Goal: Task Accomplishment & Management: Complete application form

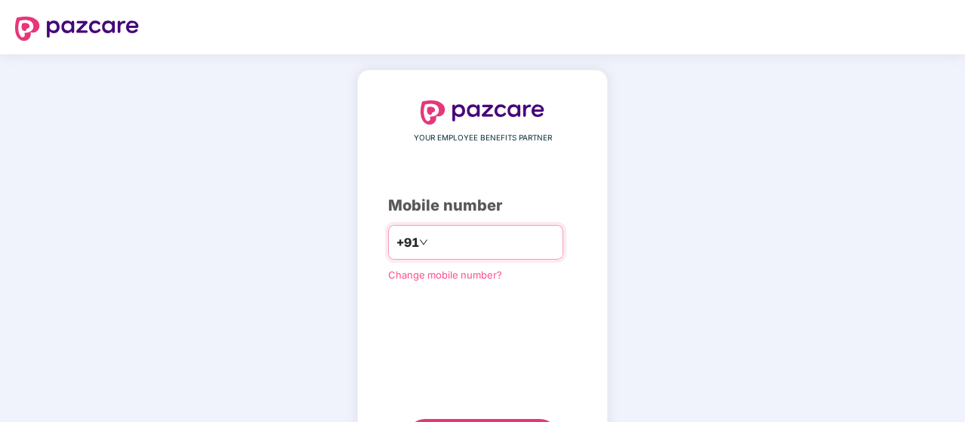
click at [456, 247] on input "number" at bounding box center [493, 242] width 124 height 24
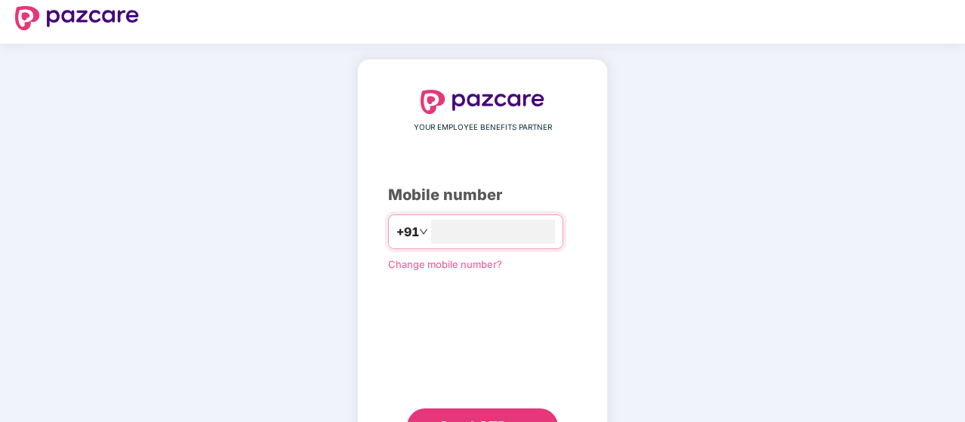
scroll to position [77, 0]
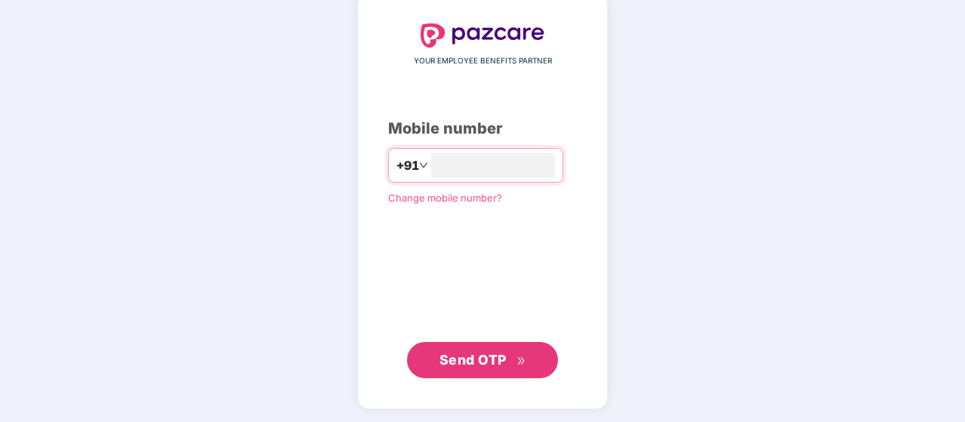
type input "**********"
click at [488, 355] on span "Send OTP" at bounding box center [472, 361] width 67 height 16
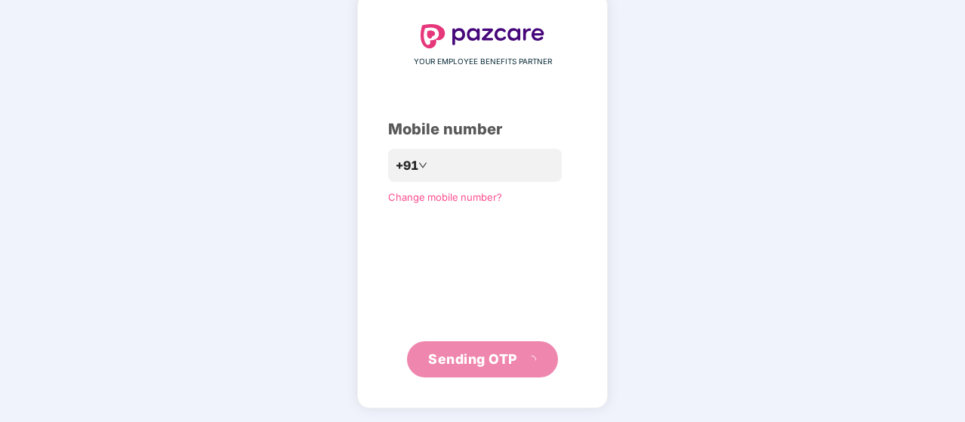
scroll to position [69, 0]
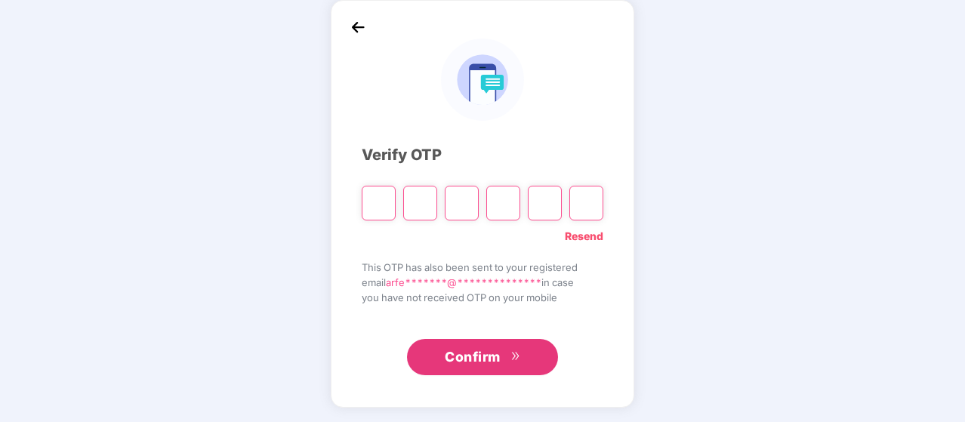
type input "*"
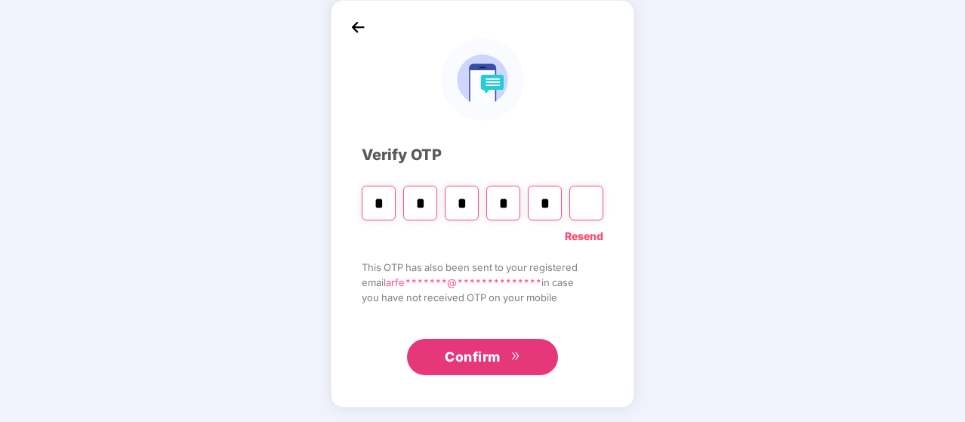
type input "*"
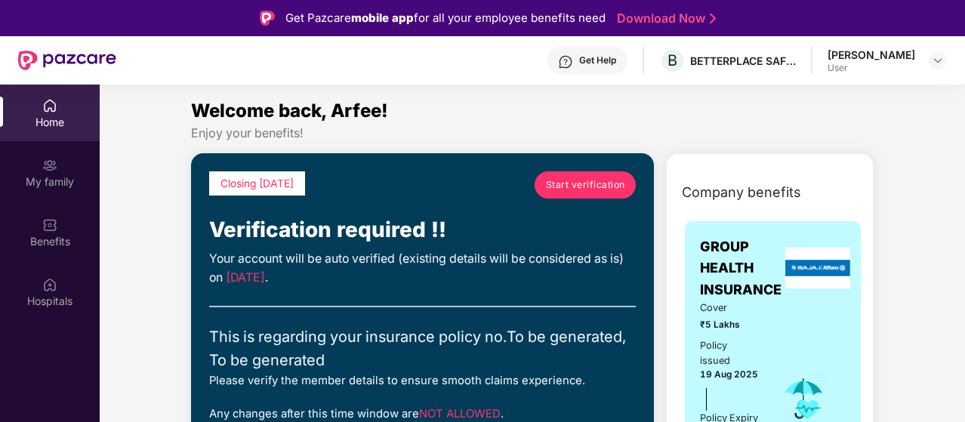
click at [82, 81] on div at bounding box center [67, 60] width 98 height 48
click at [57, 109] on img at bounding box center [49, 105] width 15 height 15
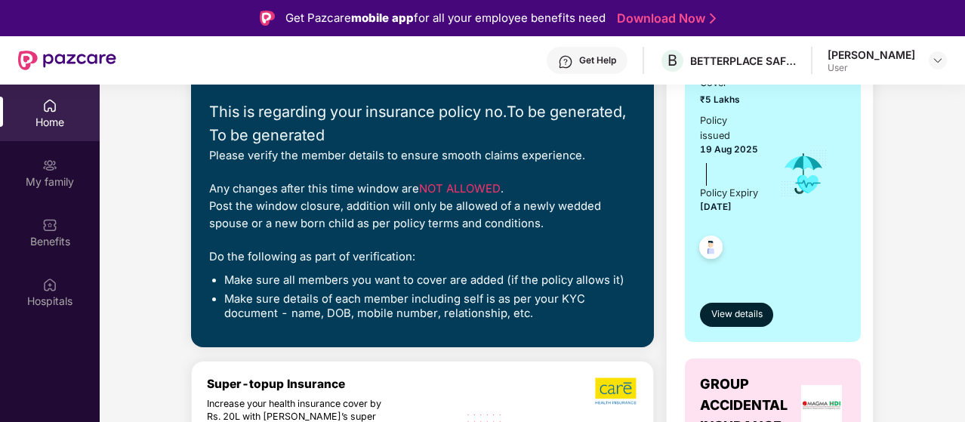
scroll to position [226, 0]
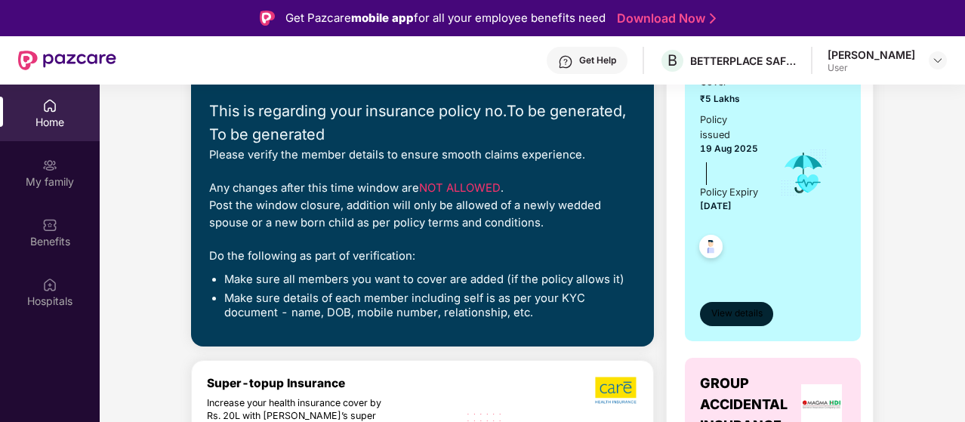
click at [740, 321] on span "View details" at bounding box center [736, 314] width 51 height 14
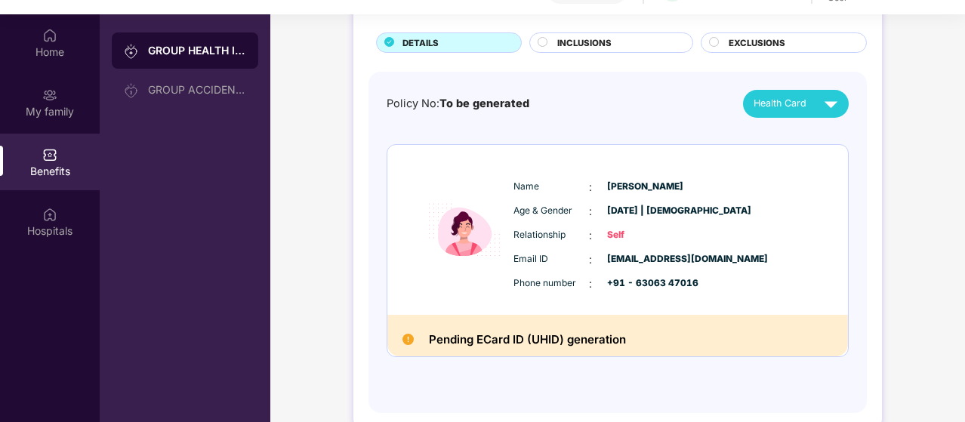
scroll to position [51, 0]
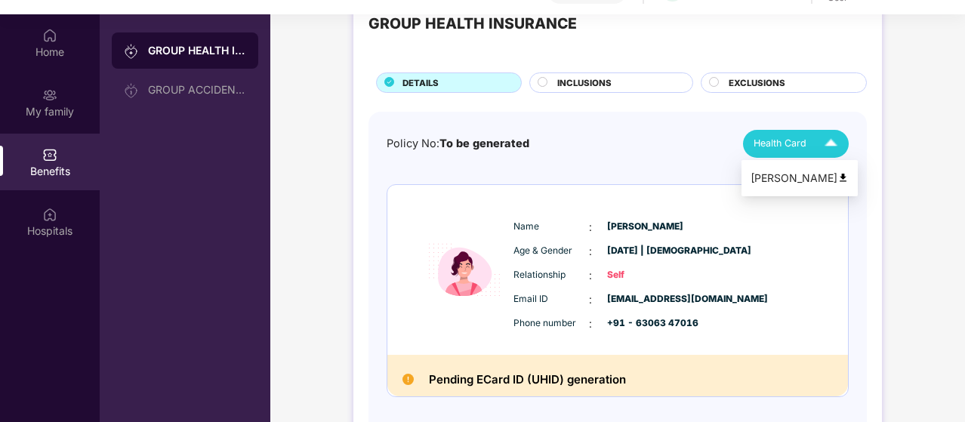
click at [793, 145] on span "Health Card" at bounding box center [779, 143] width 53 height 15
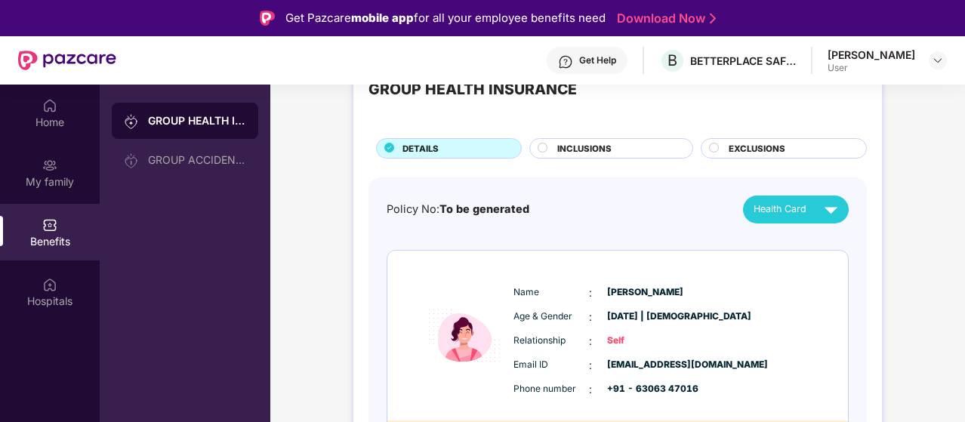
scroll to position [57, 0]
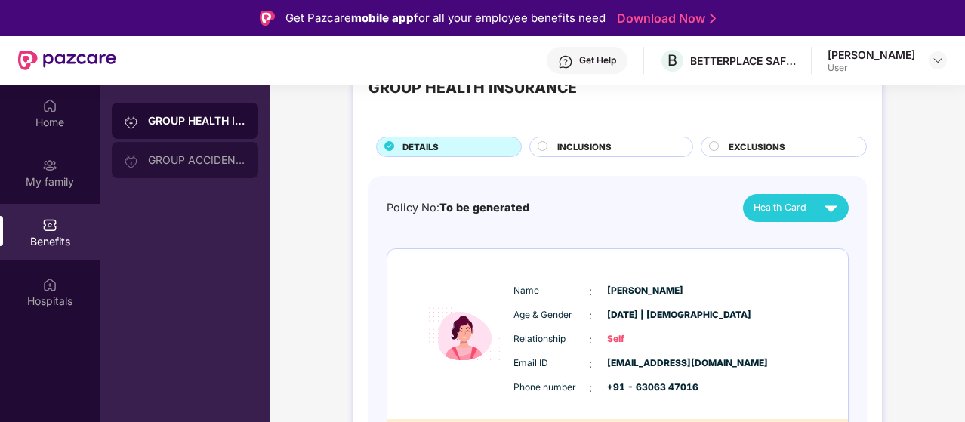
click at [164, 168] on div "GROUP ACCIDENTAL INSURANCE" at bounding box center [185, 160] width 146 height 36
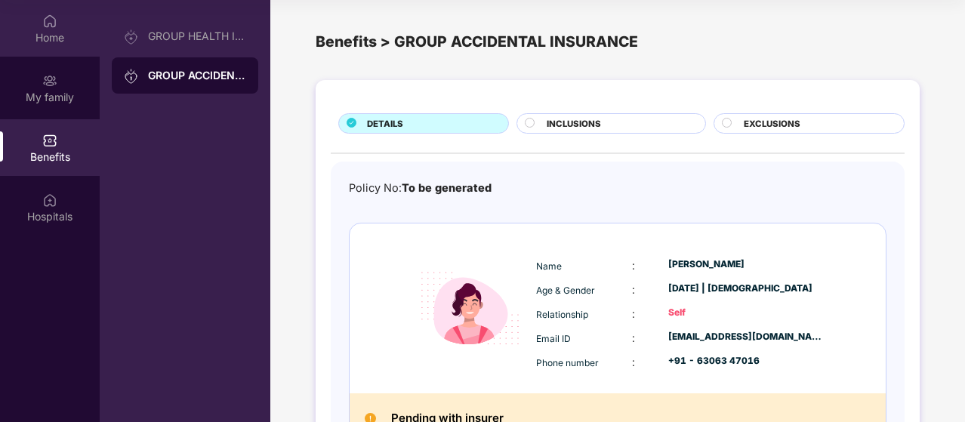
click at [48, 29] on div "Home" at bounding box center [50, 28] width 100 height 57
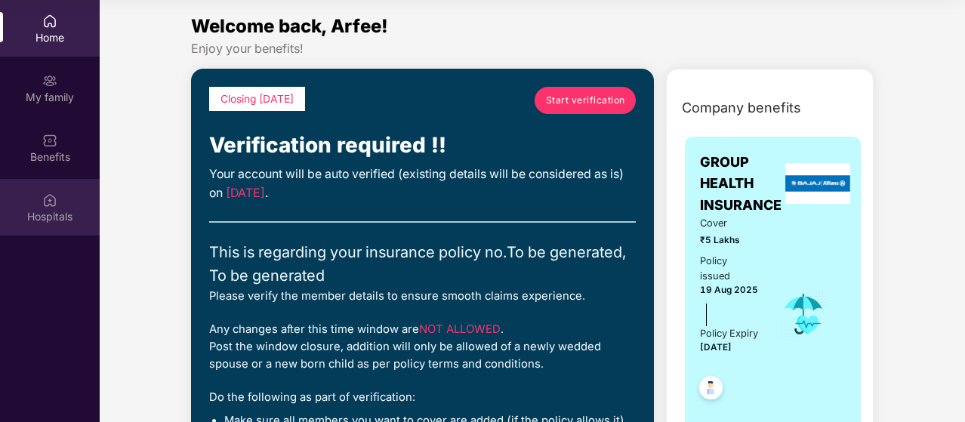
click at [47, 209] on div "Hospitals" at bounding box center [50, 216] width 100 height 15
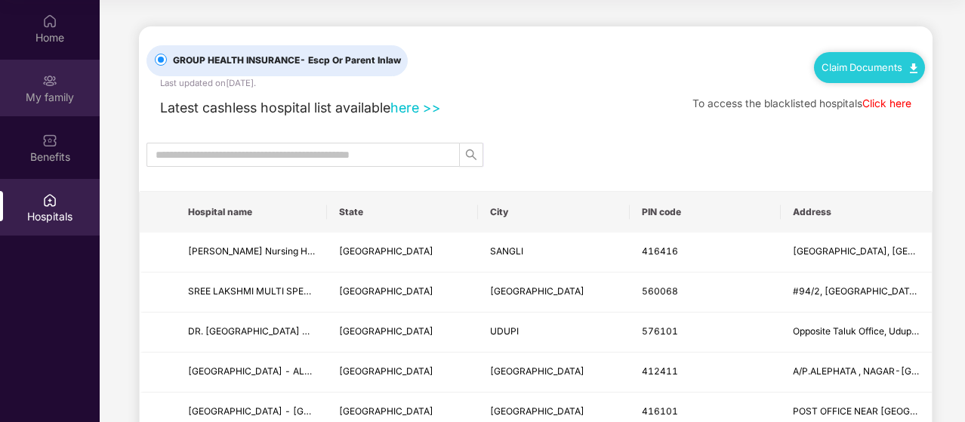
click at [52, 79] on img at bounding box center [49, 80] width 15 height 15
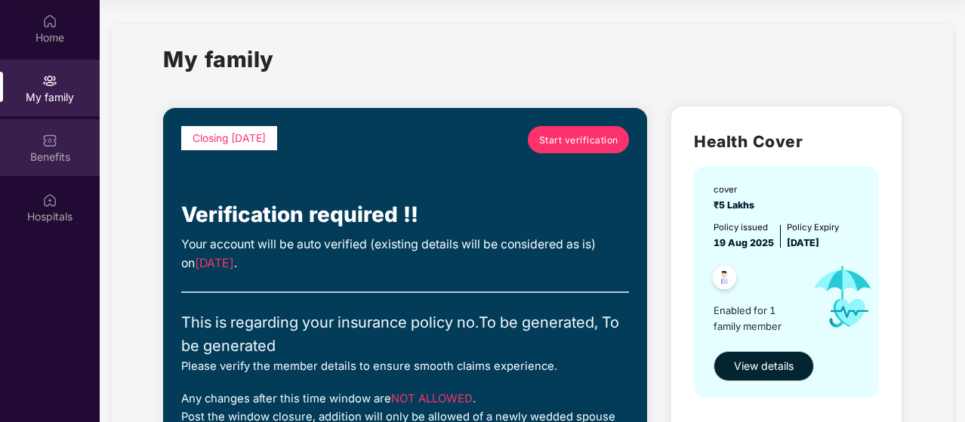
click at [45, 146] on img at bounding box center [49, 140] width 15 height 15
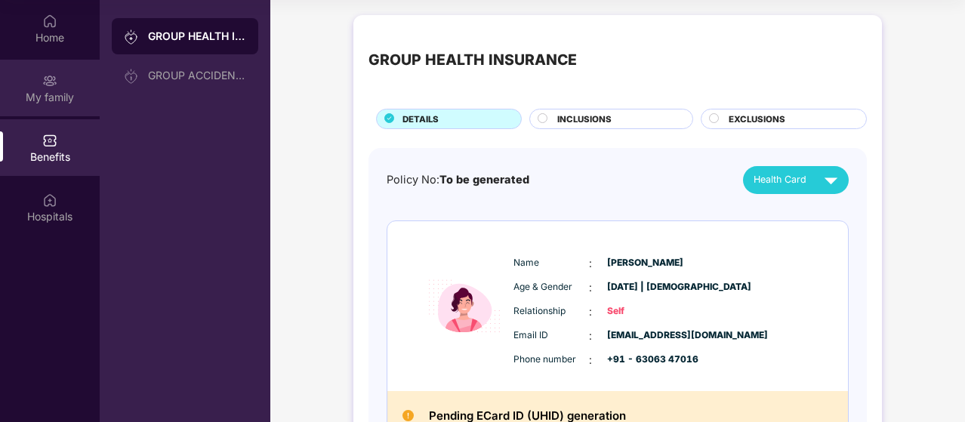
click at [57, 88] on img at bounding box center [49, 80] width 15 height 15
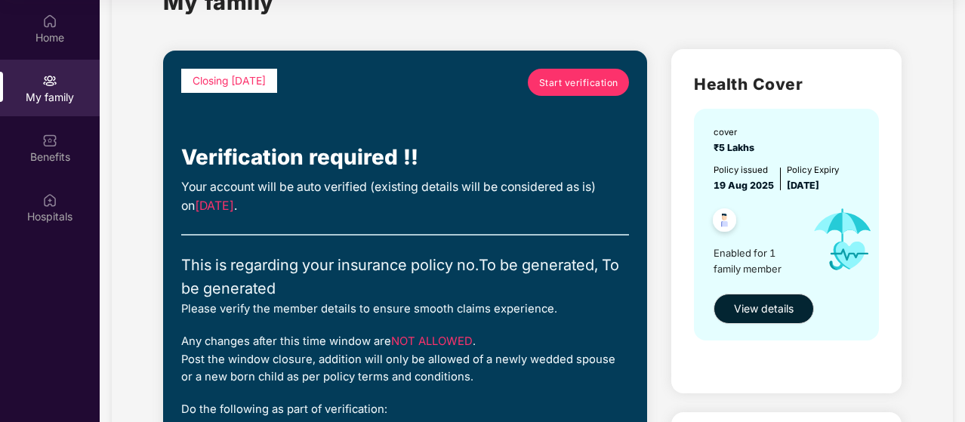
scroll to position [61, 0]
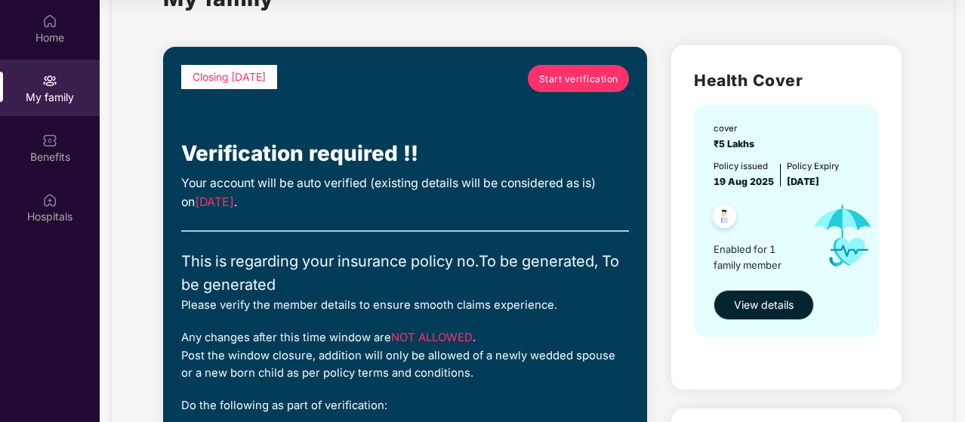
click at [568, 79] on span "Start verification" at bounding box center [578, 79] width 79 height 14
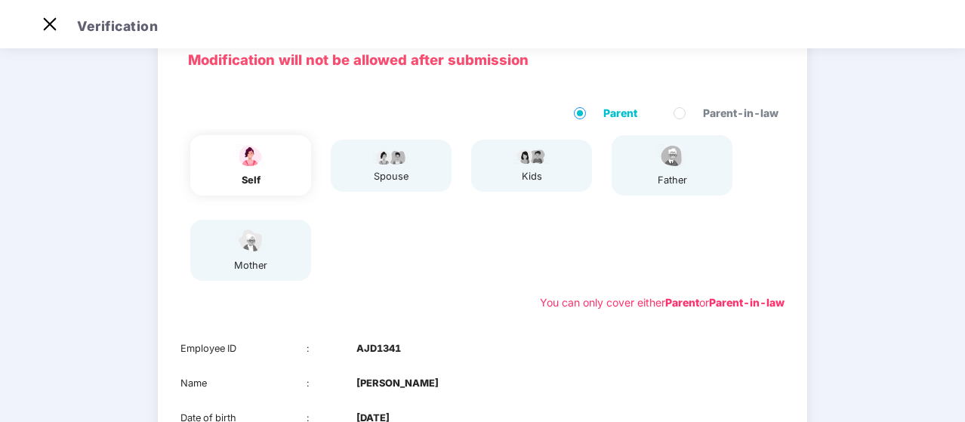
scroll to position [62, 0]
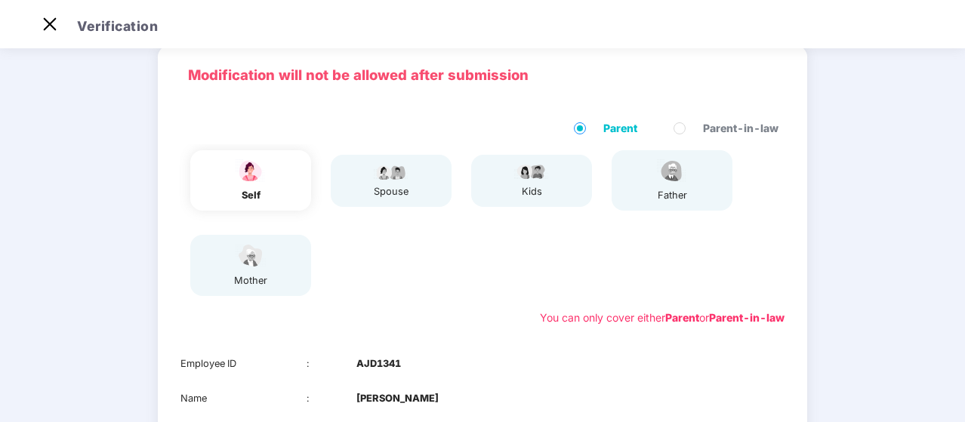
click at [693, 183] on div "father" at bounding box center [671, 180] width 121 height 60
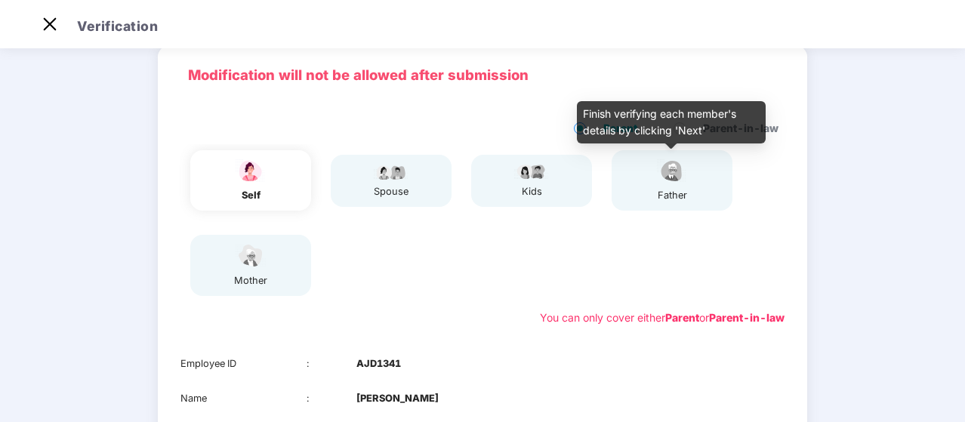
click at [672, 183] on img at bounding box center [672, 171] width 38 height 26
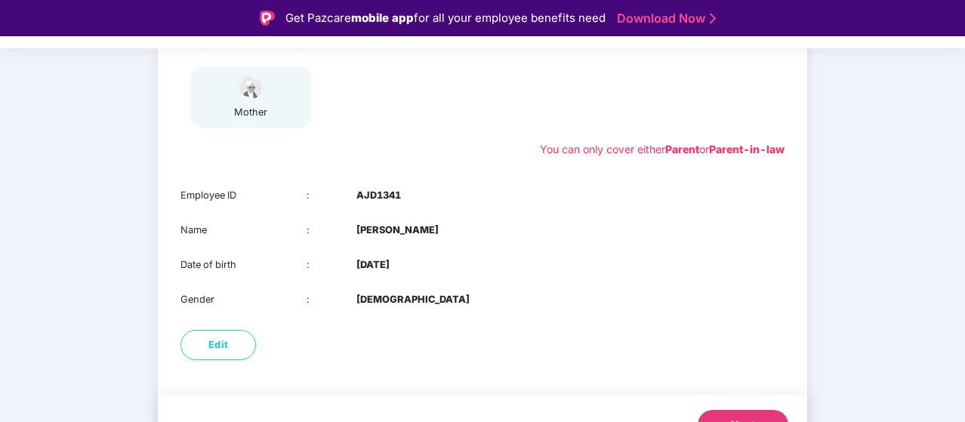
scroll to position [298, 0]
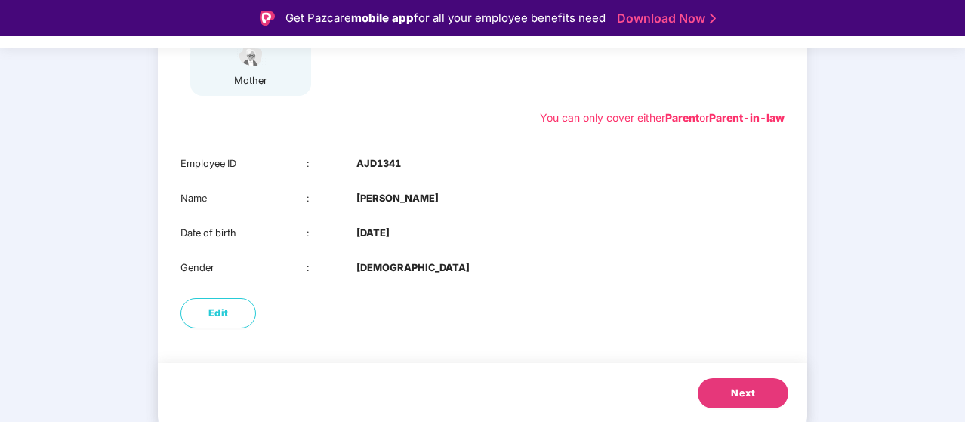
click at [746, 389] on span "Next" at bounding box center [743, 393] width 24 height 15
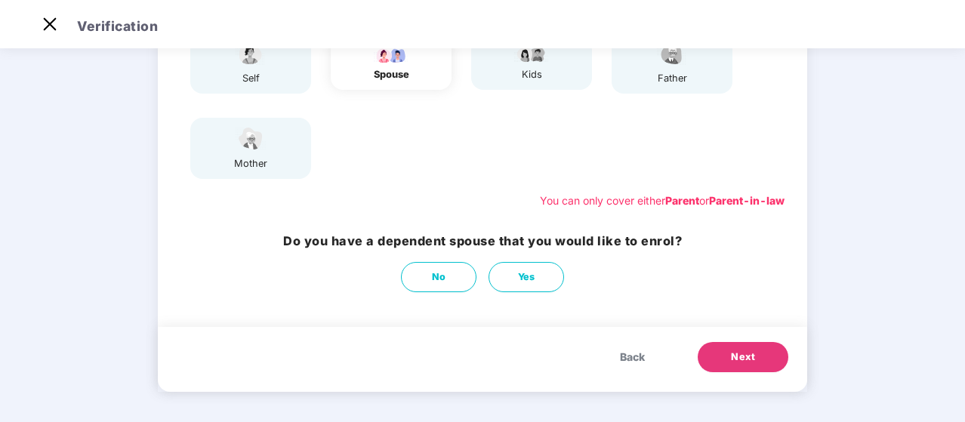
click at [627, 356] on span "Back" at bounding box center [632, 357] width 25 height 17
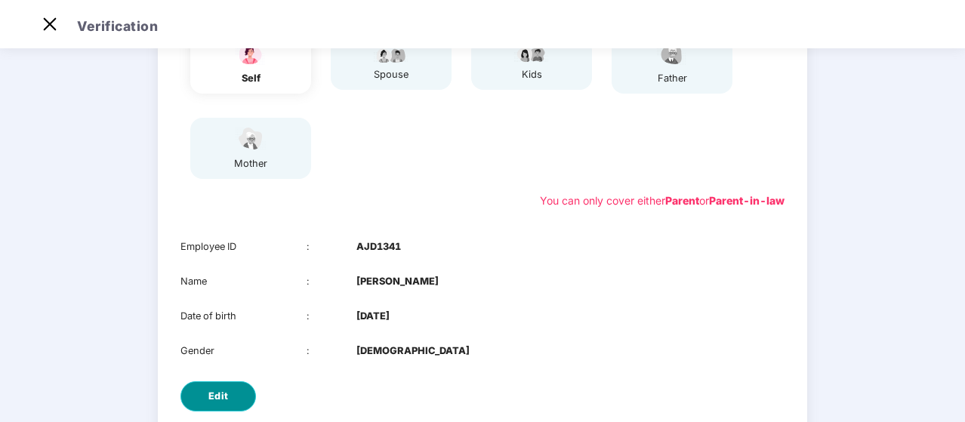
click at [223, 401] on span "Edit" at bounding box center [218, 396] width 20 height 15
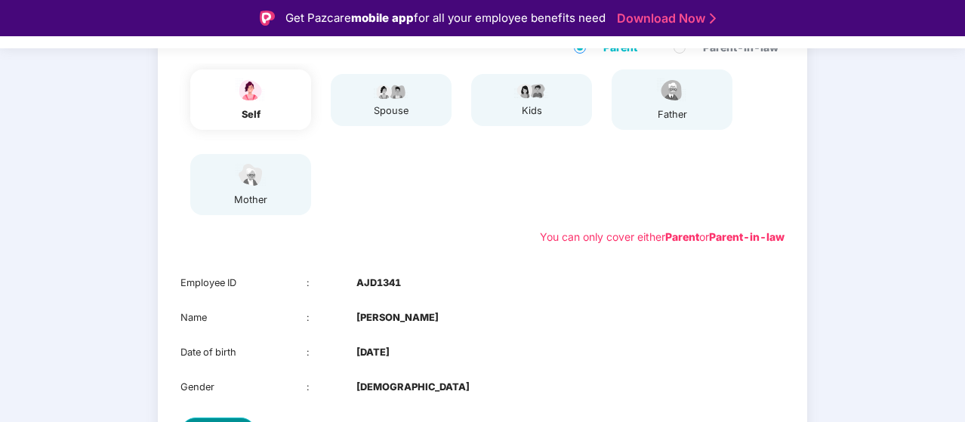
select select "******"
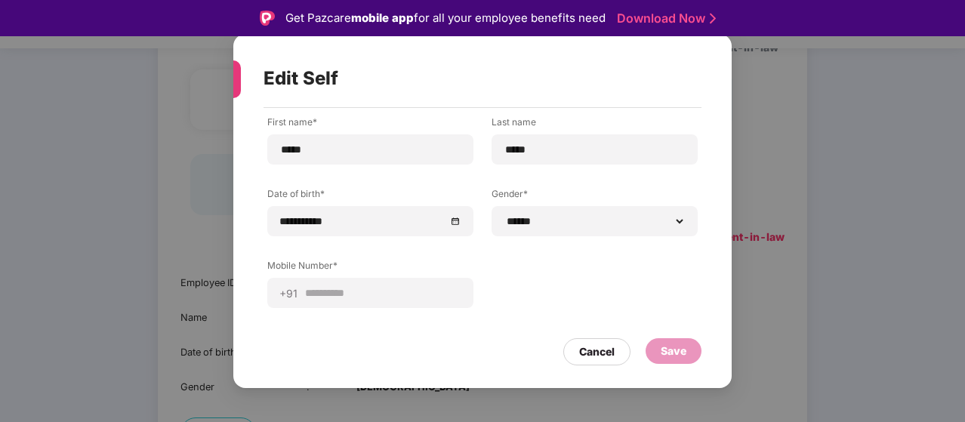
click at [678, 362] on div "Save" at bounding box center [673, 351] width 56 height 26
click at [608, 357] on div "Cancel" at bounding box center [596, 351] width 35 height 17
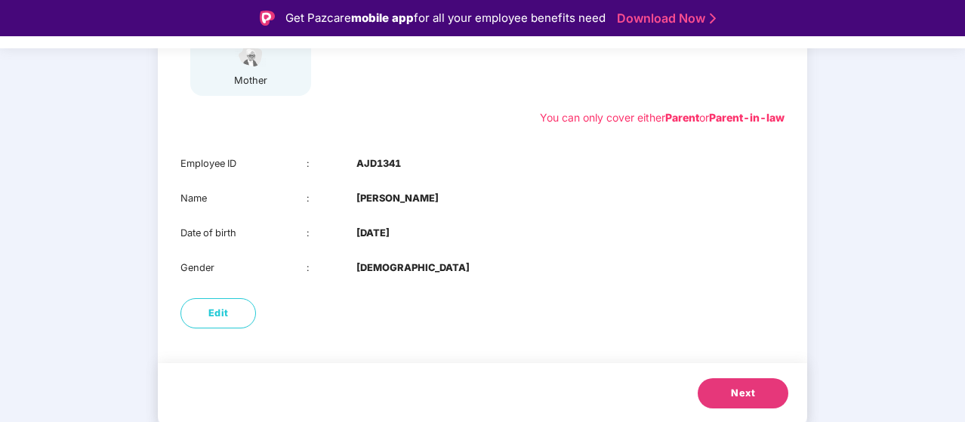
scroll to position [36, 0]
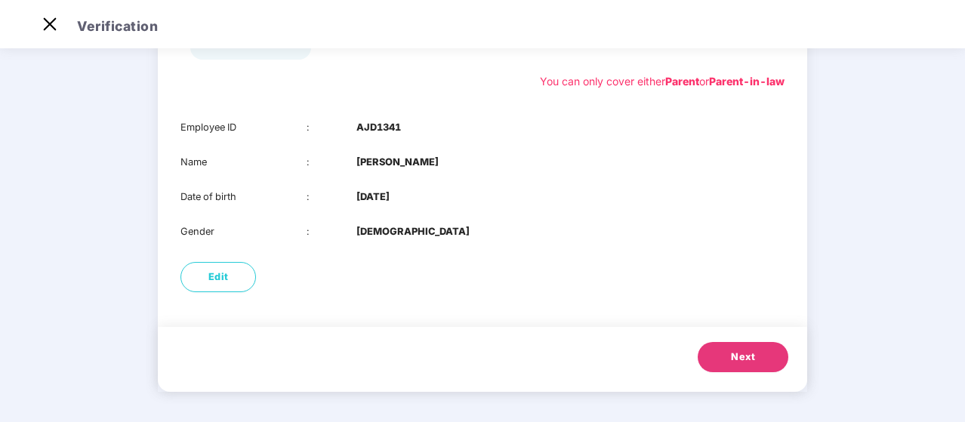
click at [753, 353] on span "Next" at bounding box center [743, 357] width 24 height 15
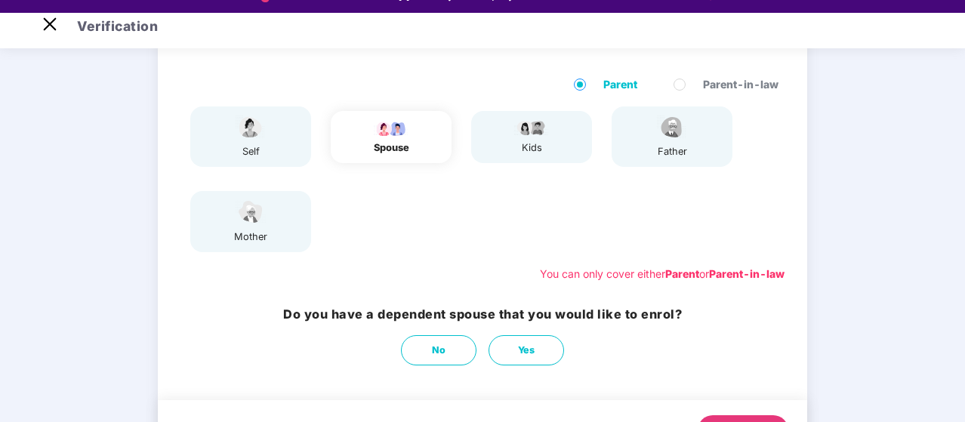
scroll to position [109, 0]
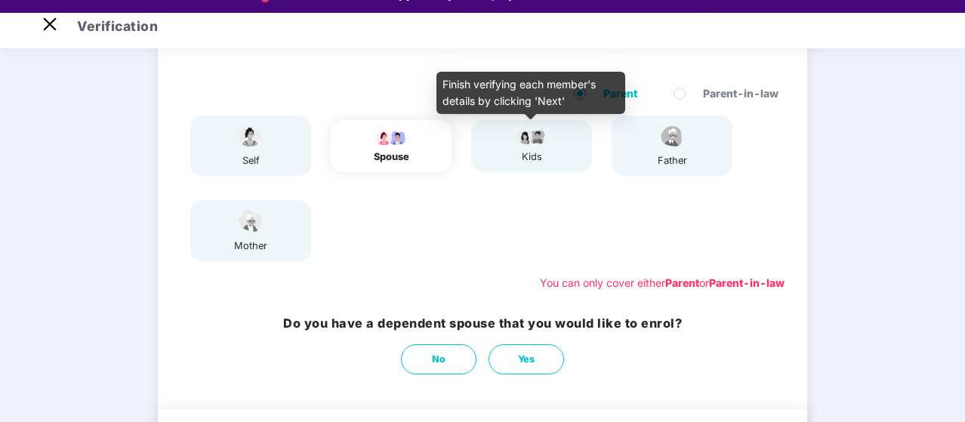
click at [513, 129] on img at bounding box center [532, 137] width 38 height 18
click at [516, 160] on div "kids" at bounding box center [532, 156] width 38 height 15
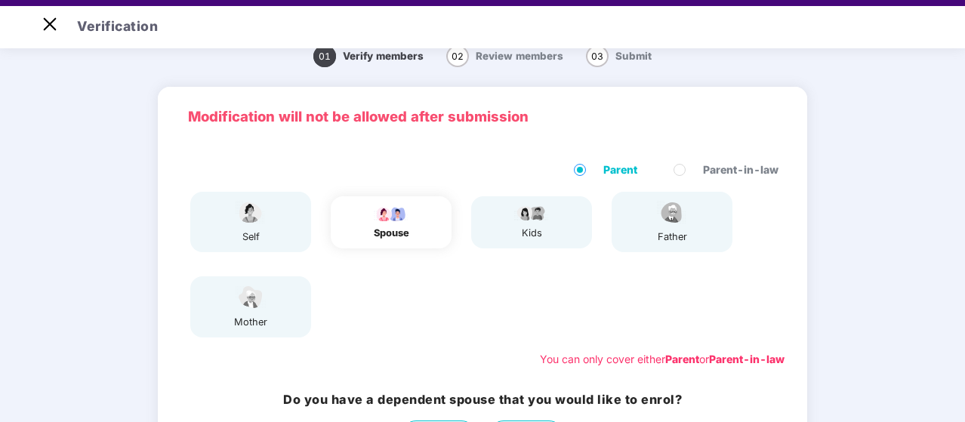
scroll to position [0, 0]
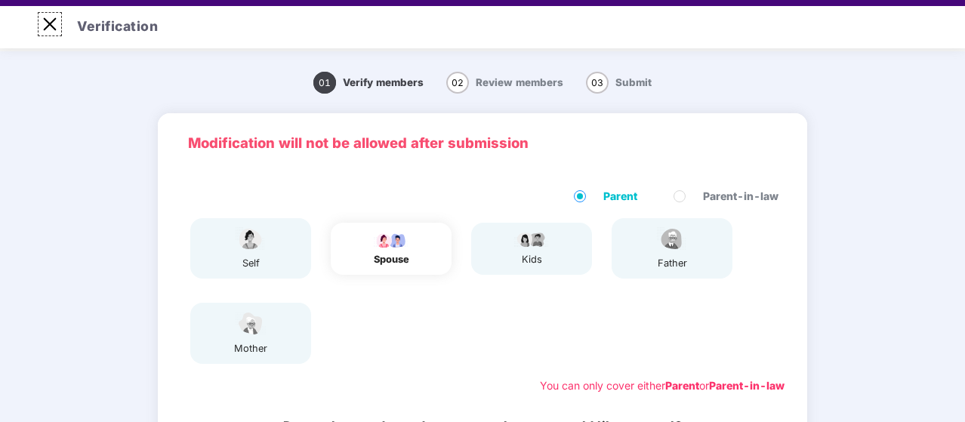
click at [48, 26] on img at bounding box center [50, 24] width 24 height 24
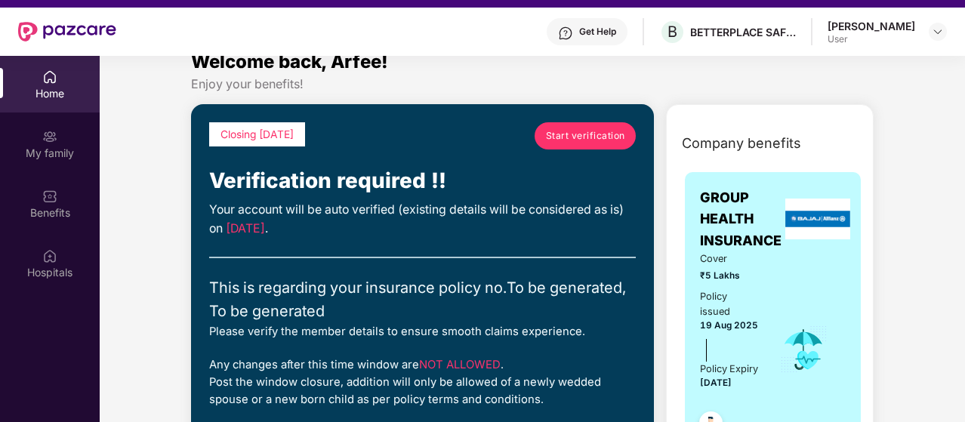
scroll to position [23, 0]
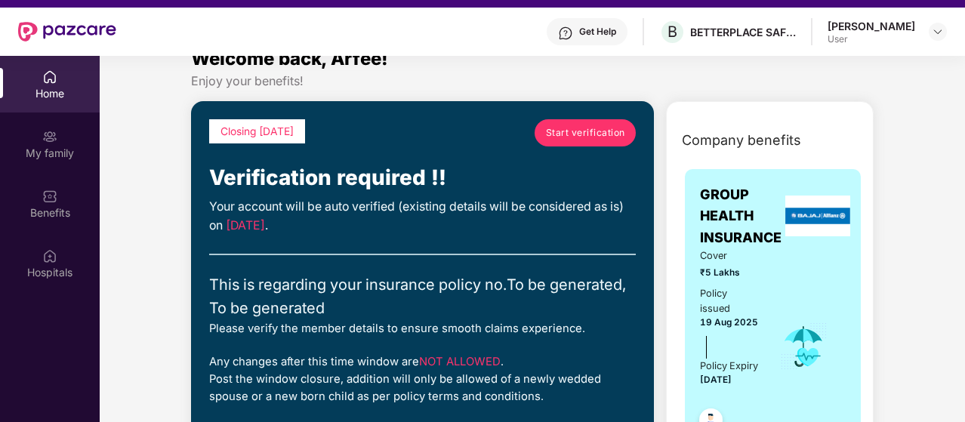
click at [475, 142] on div "Closing [DATE] Start verification" at bounding box center [422, 140] width 427 height 42
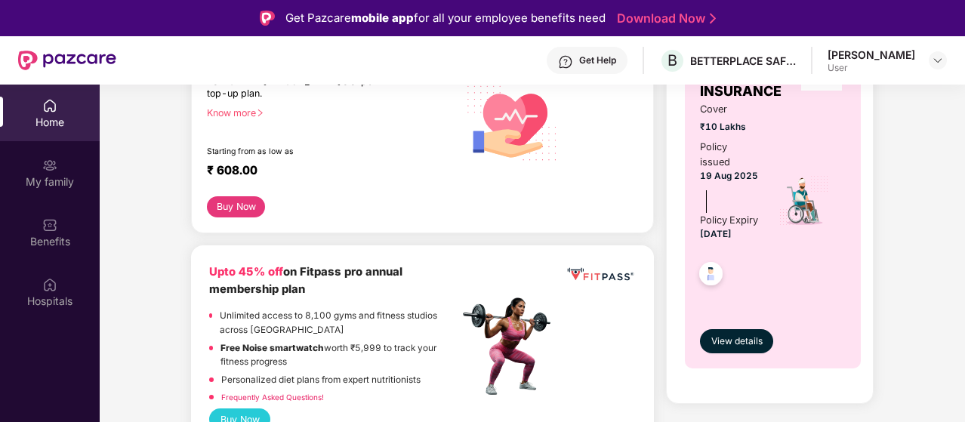
scroll to position [0, 0]
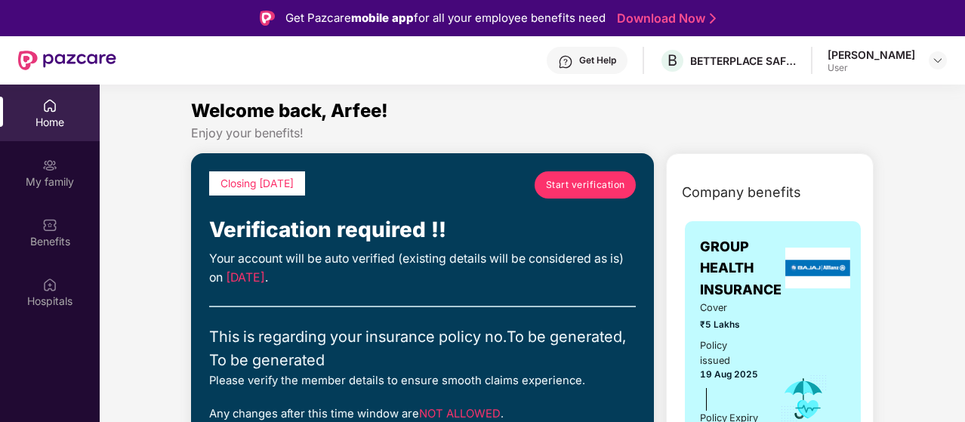
click at [596, 183] on span "Start verification" at bounding box center [585, 184] width 79 height 14
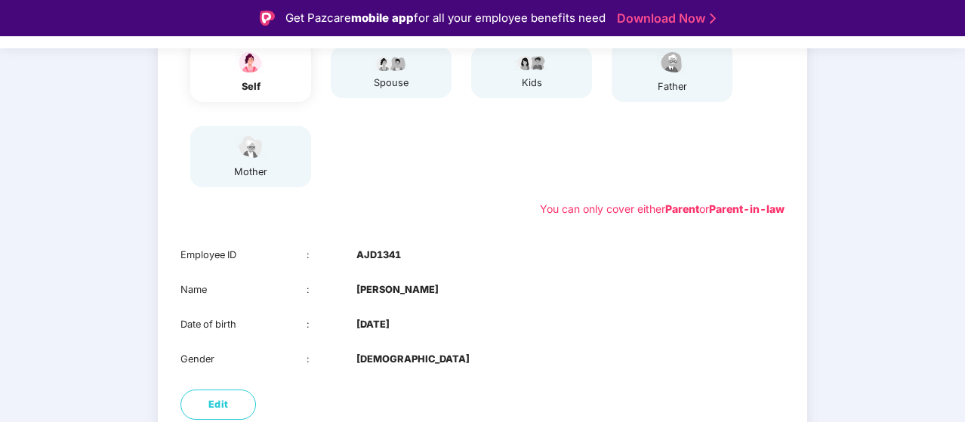
scroll to position [210, 0]
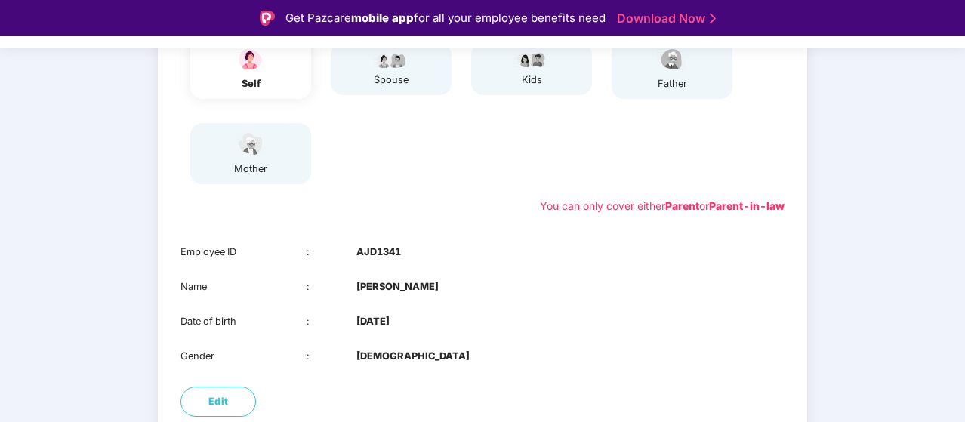
click at [485, 157] on div "self spouse kids father mother" at bounding box center [482, 111] width 616 height 158
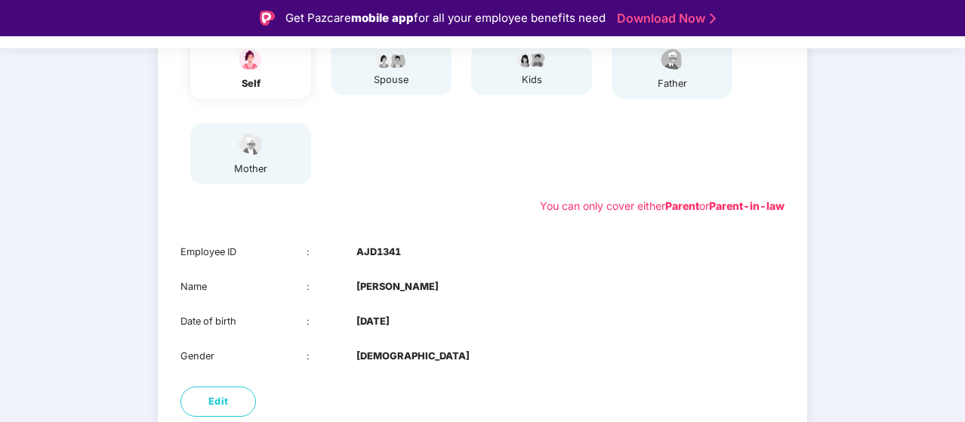
click at [485, 157] on div "self spouse kids father mother" at bounding box center [482, 111] width 616 height 158
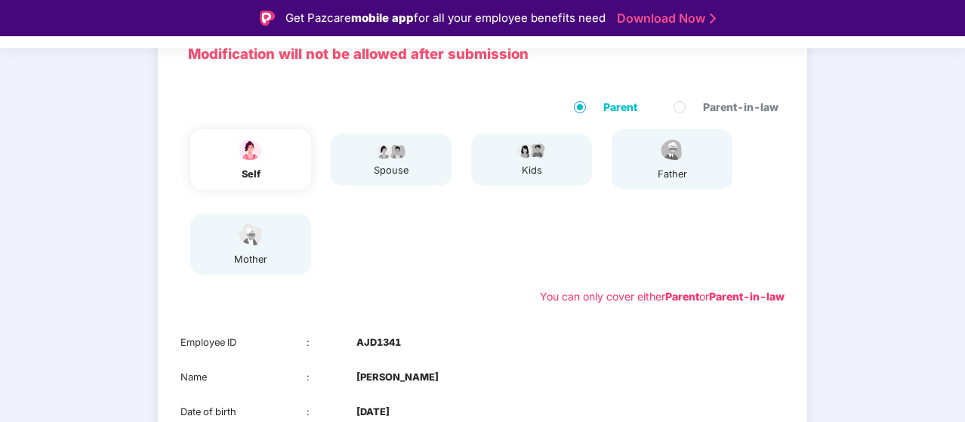
scroll to position [121, 0]
click at [300, 116] on div "Parent Parent-in-law" at bounding box center [482, 109] width 604 height 24
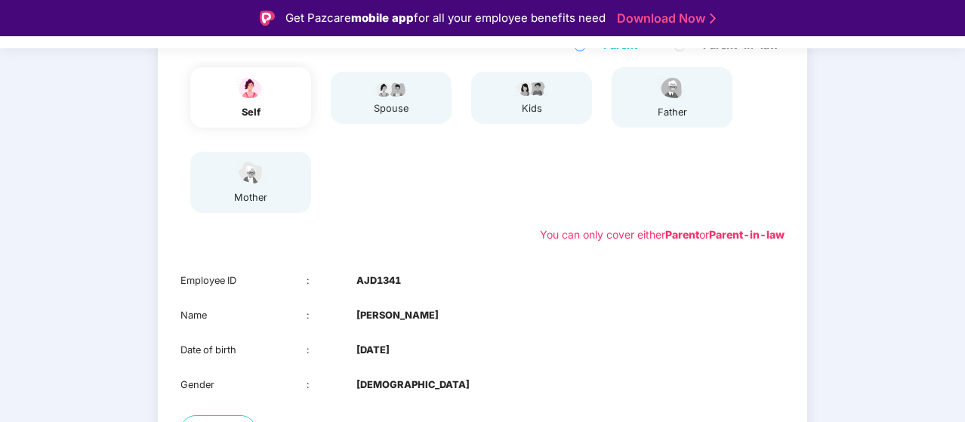
scroll to position [211, 0]
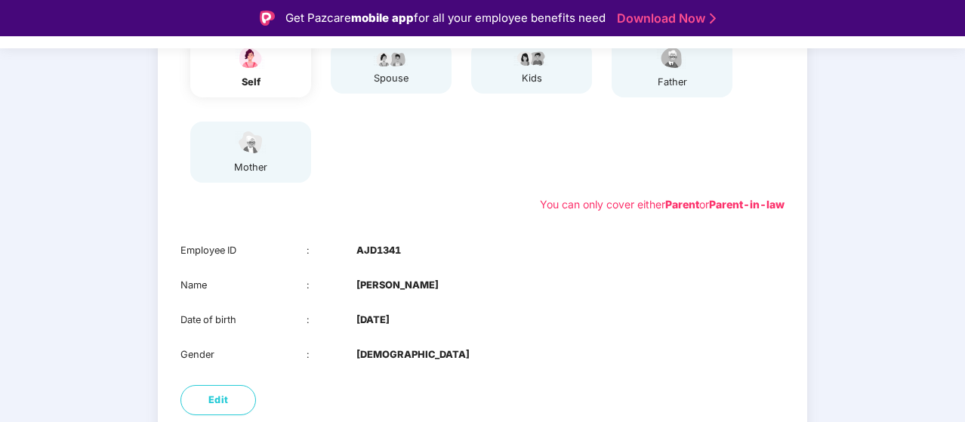
click at [436, 238] on div "Employee ID : AJD1341 Name : [PERSON_NAME] Date of birth : [DEMOGRAPHIC_DATA] G…" at bounding box center [482, 303] width 649 height 150
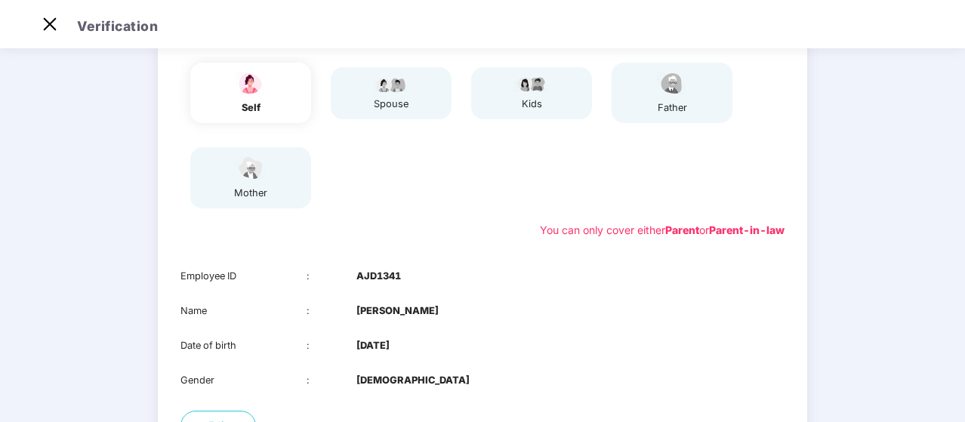
scroll to position [298, 0]
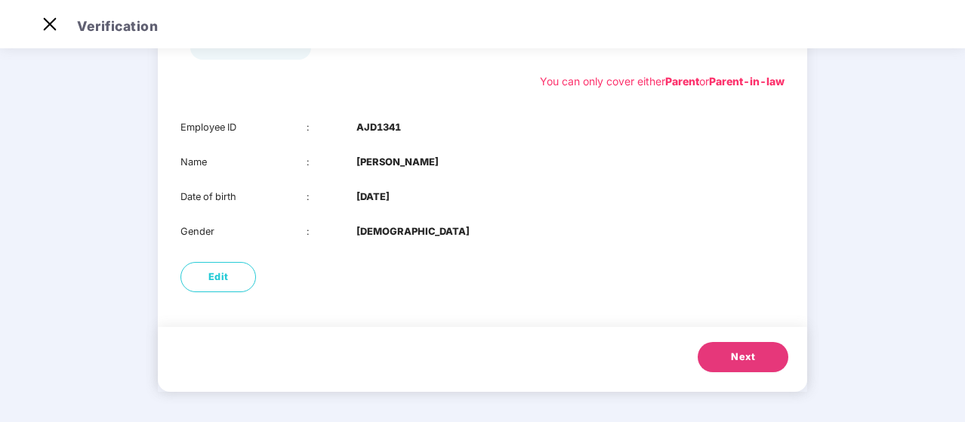
click at [759, 362] on button "Next" at bounding box center [743, 357] width 91 height 30
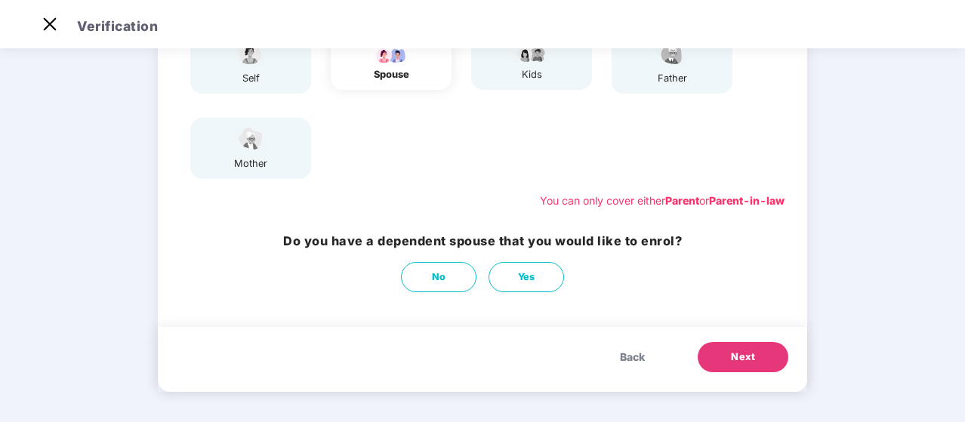
scroll to position [179, 0]
click at [486, 170] on div "self spouse kids father mother" at bounding box center [482, 106] width 616 height 158
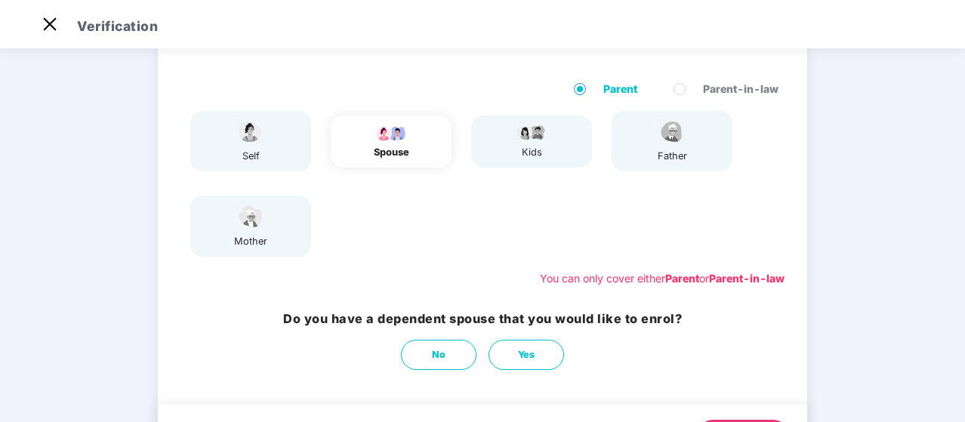
scroll to position [58, 0]
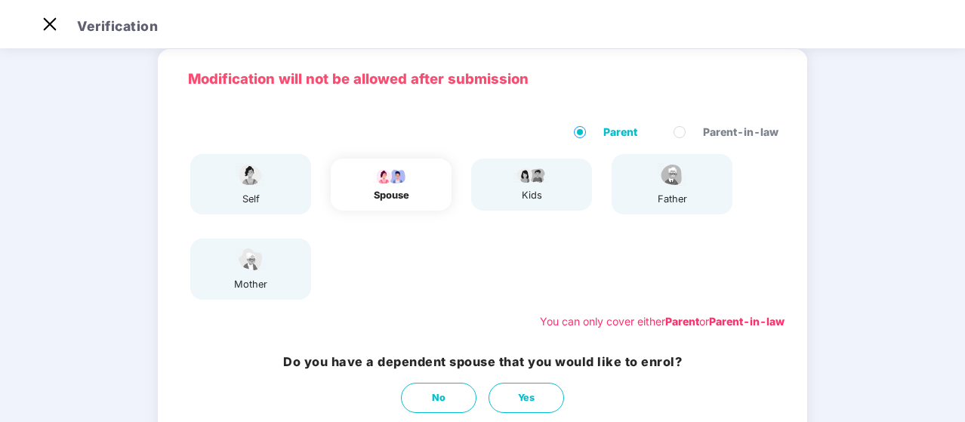
click at [554, 186] on div "kids" at bounding box center [531, 185] width 121 height 52
click at [436, 403] on span "No" at bounding box center [439, 397] width 14 height 15
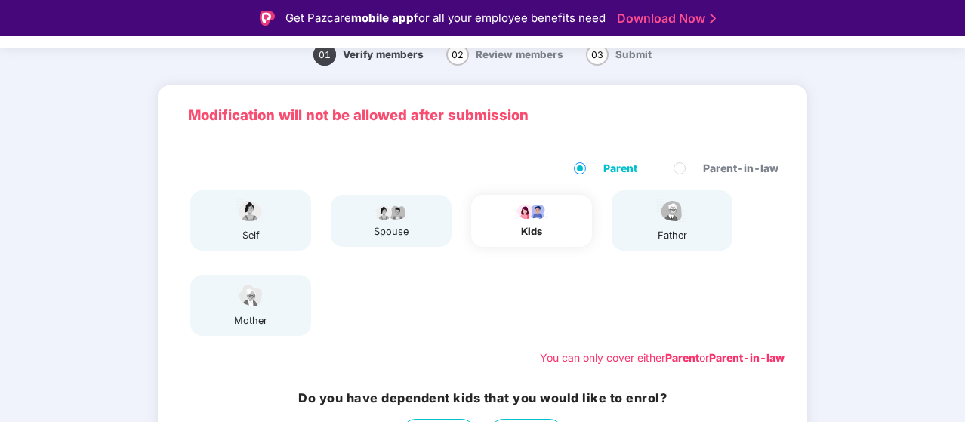
click at [584, 314] on div "self spouse kids father mother" at bounding box center [482, 263] width 616 height 158
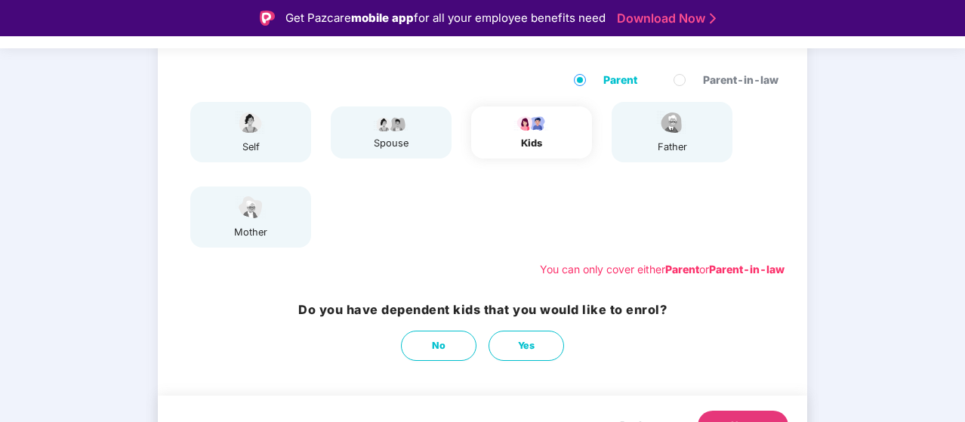
scroll to position [179, 0]
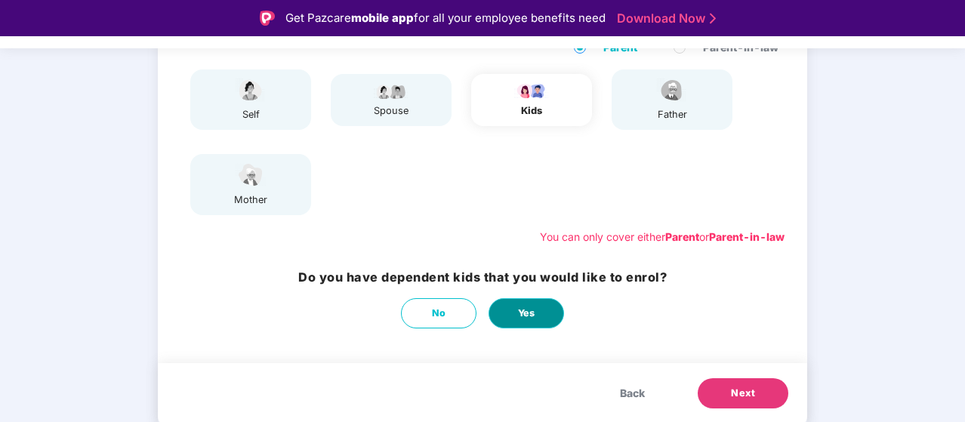
click at [514, 316] on button "Yes" at bounding box center [525, 313] width 75 height 30
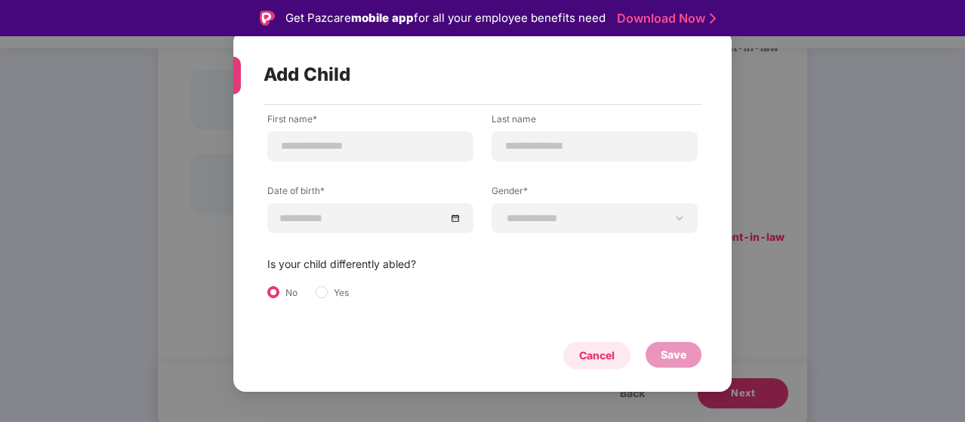
click at [608, 364] on div "Cancel" at bounding box center [596, 355] width 67 height 27
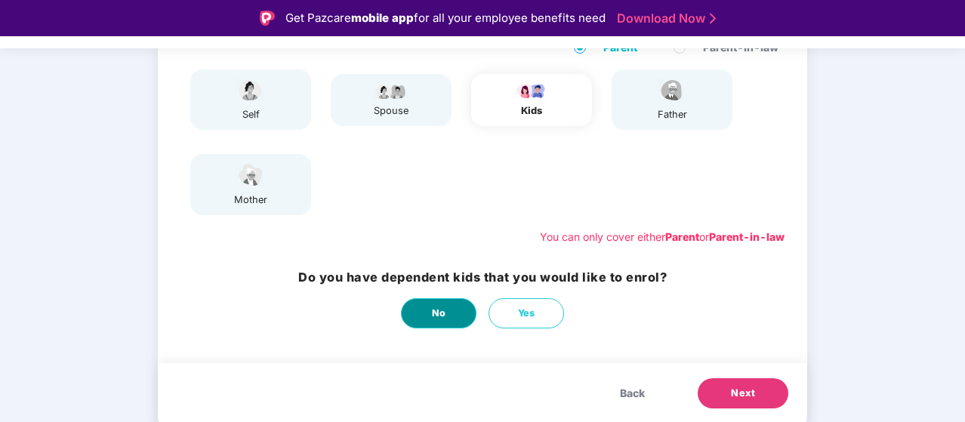
click at [427, 315] on button "No" at bounding box center [438, 313] width 75 height 30
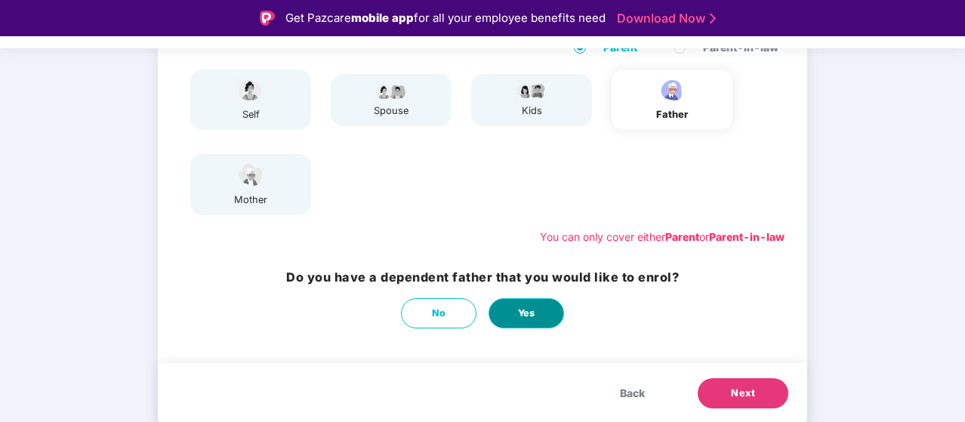
click at [507, 327] on button "Yes" at bounding box center [525, 313] width 75 height 30
select select "****"
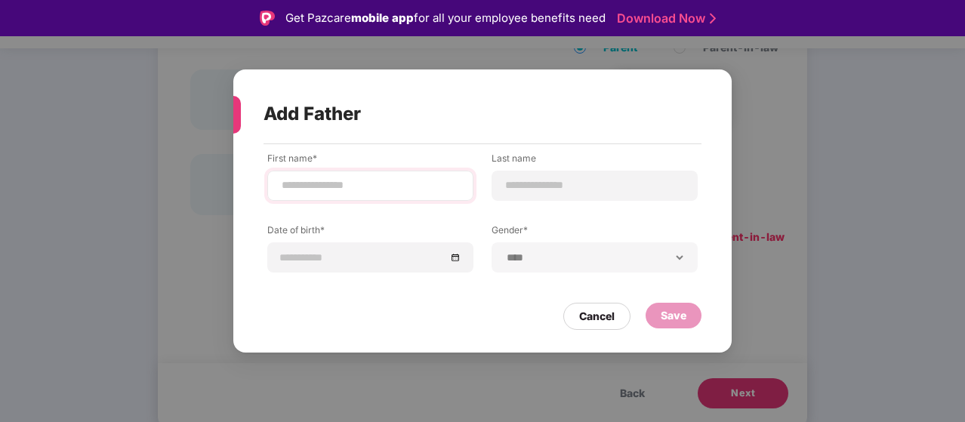
click at [330, 176] on div at bounding box center [370, 186] width 206 height 30
click at [397, 193] on input at bounding box center [370, 185] width 180 height 16
type input "*"
type input "******"
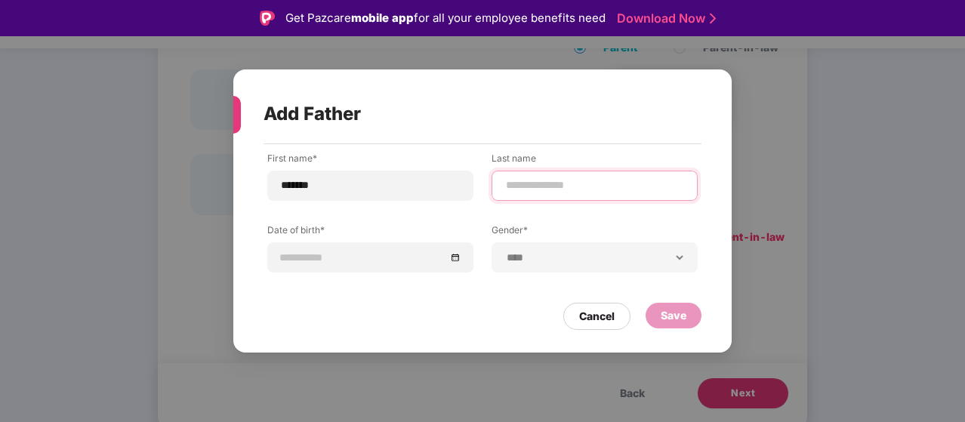
click at [544, 189] on input at bounding box center [594, 185] width 180 height 16
type input "***"
click at [584, 249] on div "**********" at bounding box center [594, 257] width 206 height 30
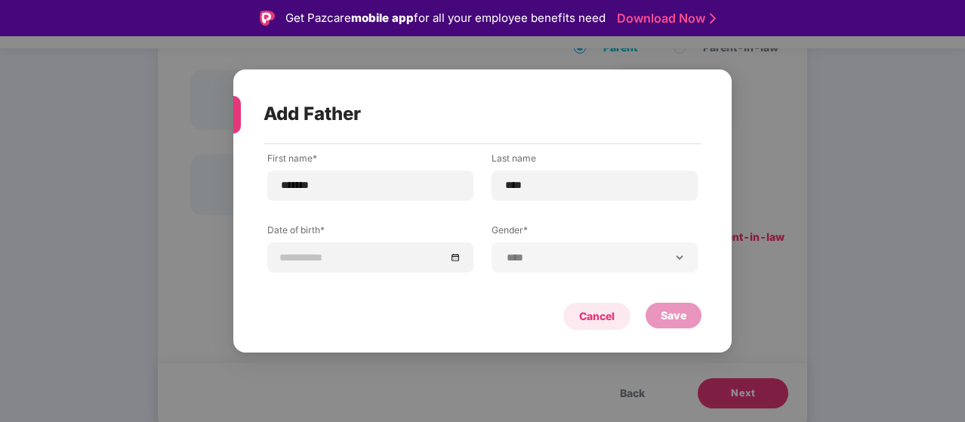
click at [611, 322] on div "Cancel" at bounding box center [596, 316] width 35 height 17
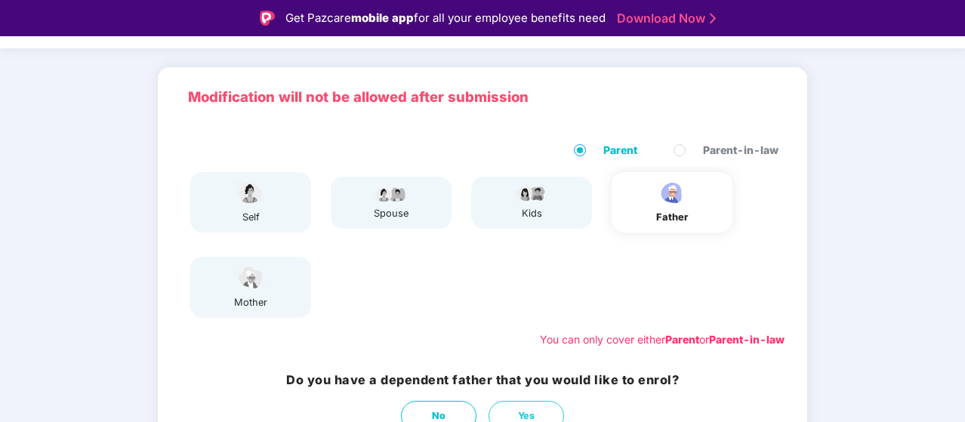
scroll to position [74, 0]
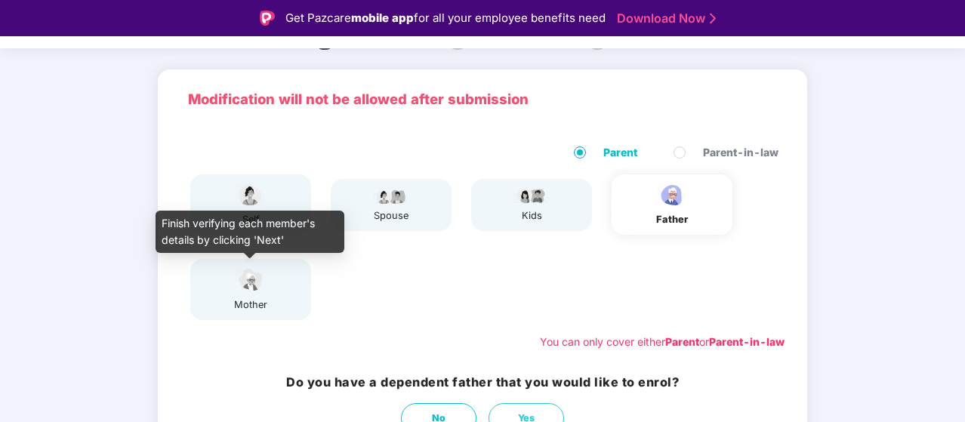
click at [234, 303] on div "mother" at bounding box center [251, 304] width 38 height 15
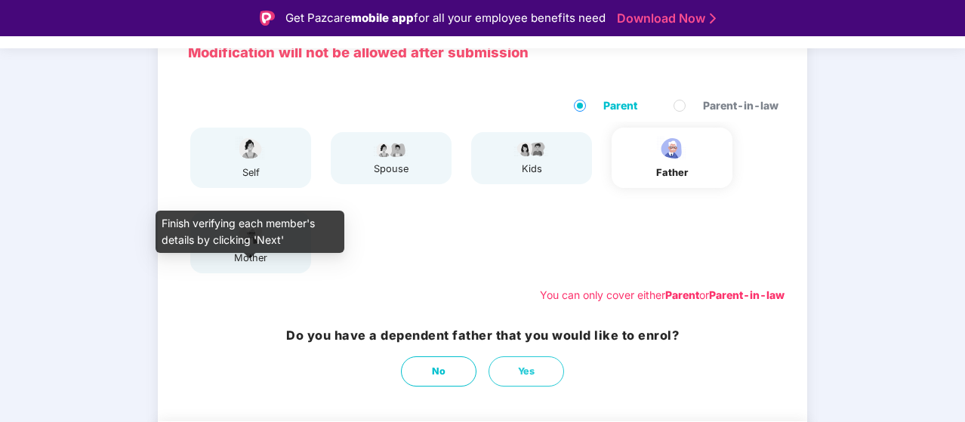
scroll to position [128, 0]
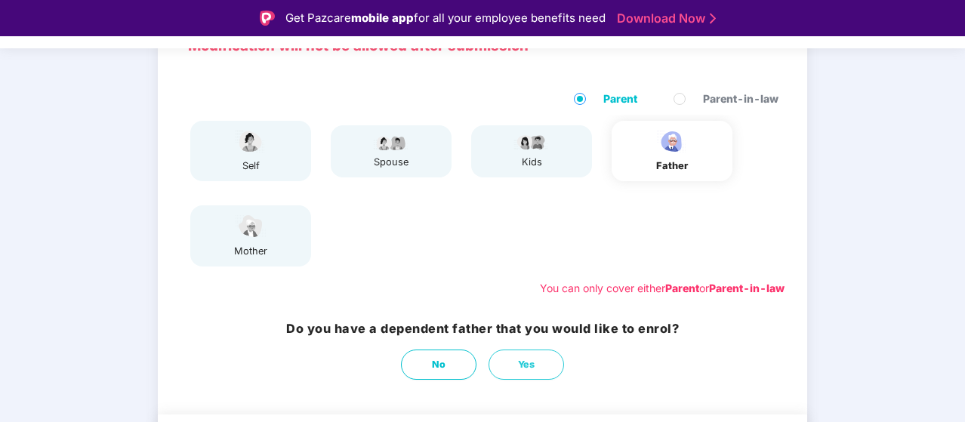
click at [395, 228] on div "self spouse kids father mother" at bounding box center [482, 194] width 616 height 158
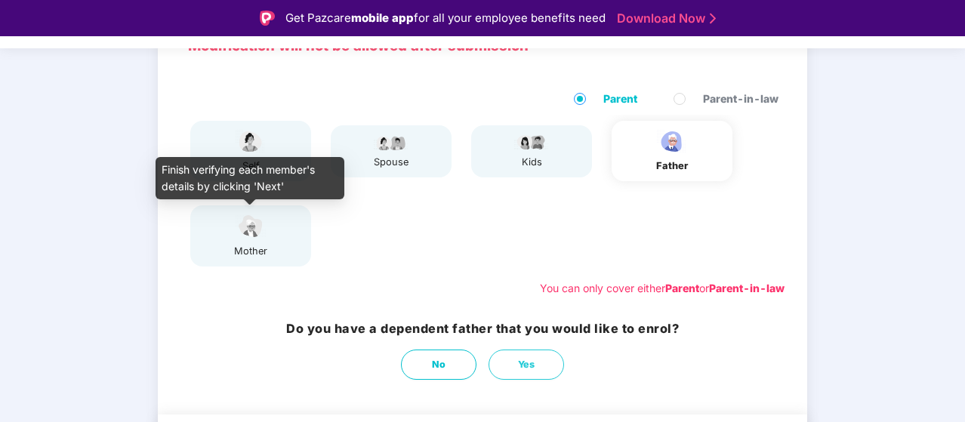
click at [246, 236] on img at bounding box center [251, 226] width 38 height 26
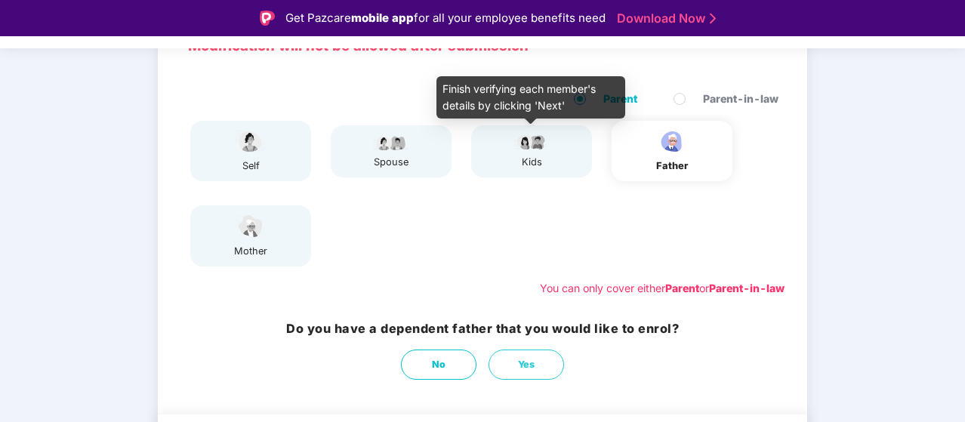
click at [545, 137] on img at bounding box center [532, 142] width 38 height 18
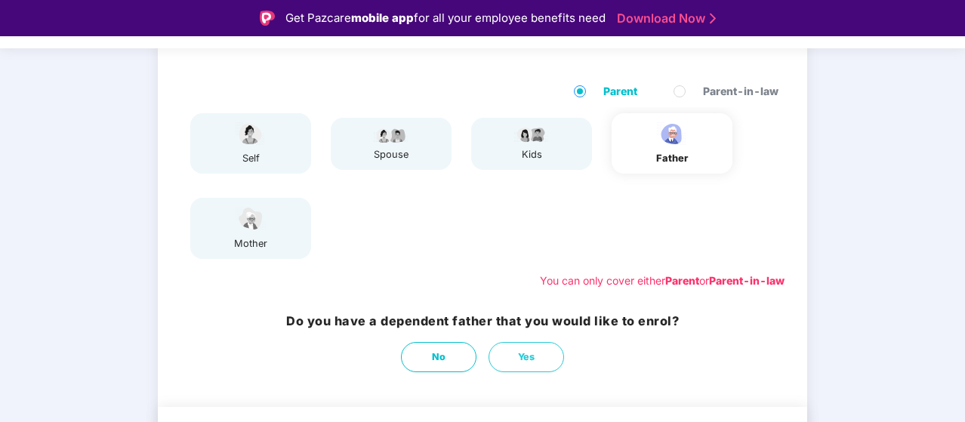
scroll to position [126, 0]
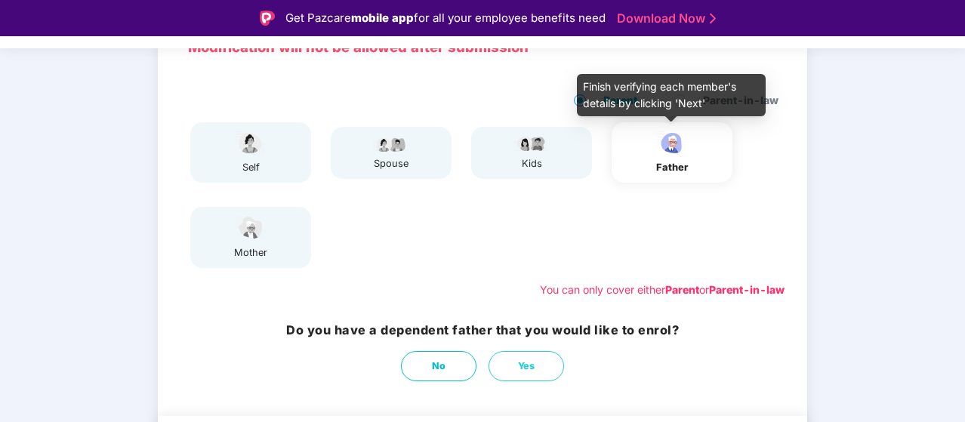
click at [688, 147] on img at bounding box center [672, 143] width 38 height 26
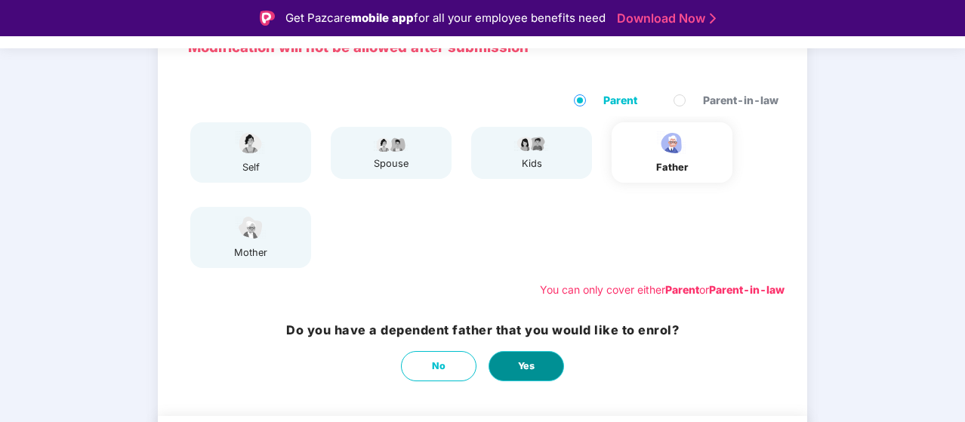
click at [536, 369] on button "Yes" at bounding box center [525, 366] width 75 height 30
select select "****"
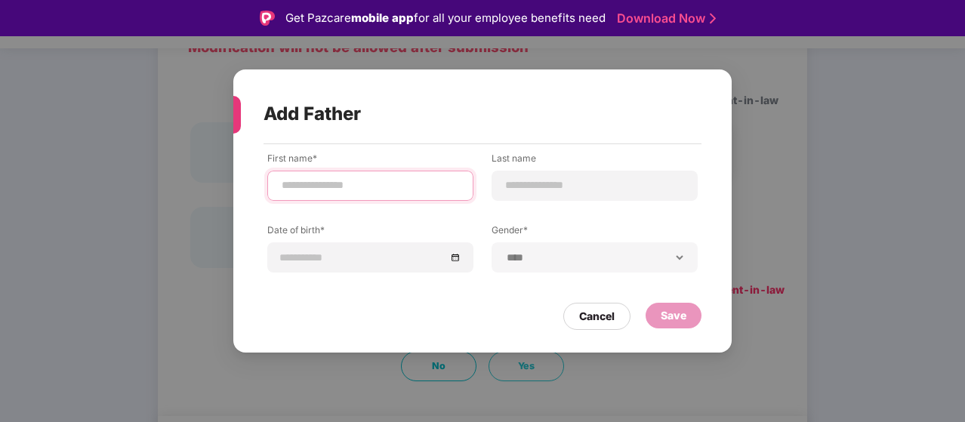
click at [394, 182] on input at bounding box center [370, 185] width 180 height 16
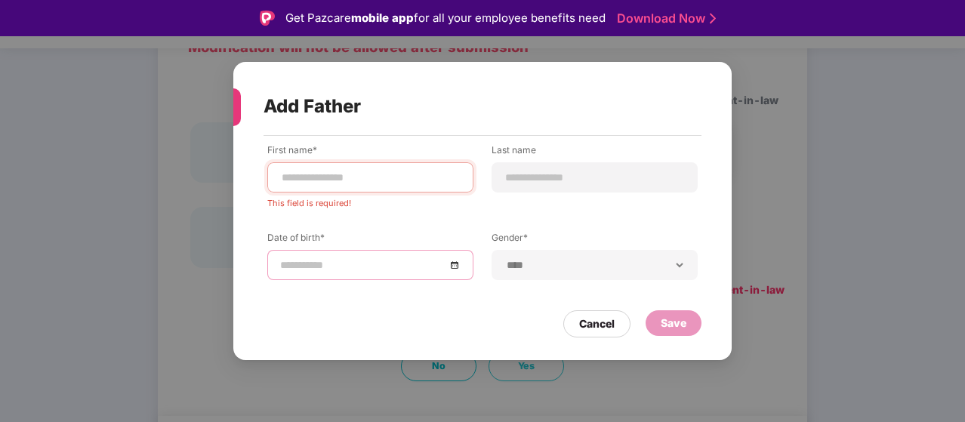
click at [334, 257] on input at bounding box center [362, 265] width 165 height 17
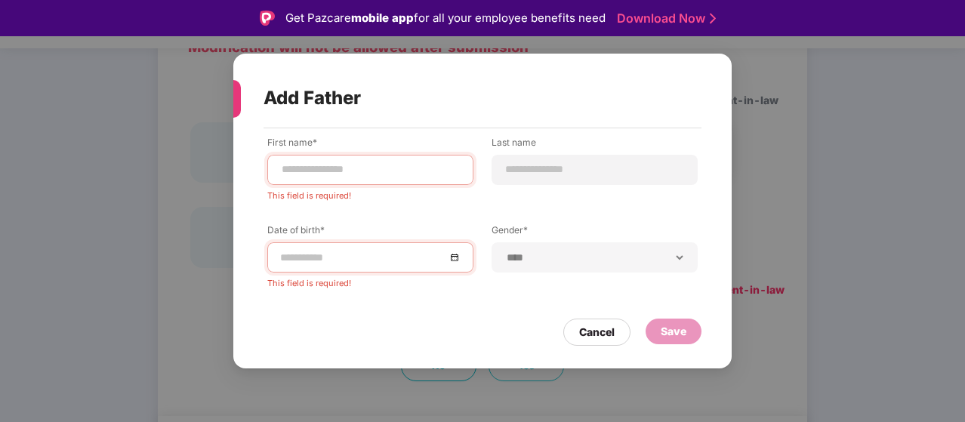
click at [565, 220] on div "**********" at bounding box center [482, 223] width 430 height 175
click at [587, 328] on div "Cancel" at bounding box center [596, 332] width 35 height 17
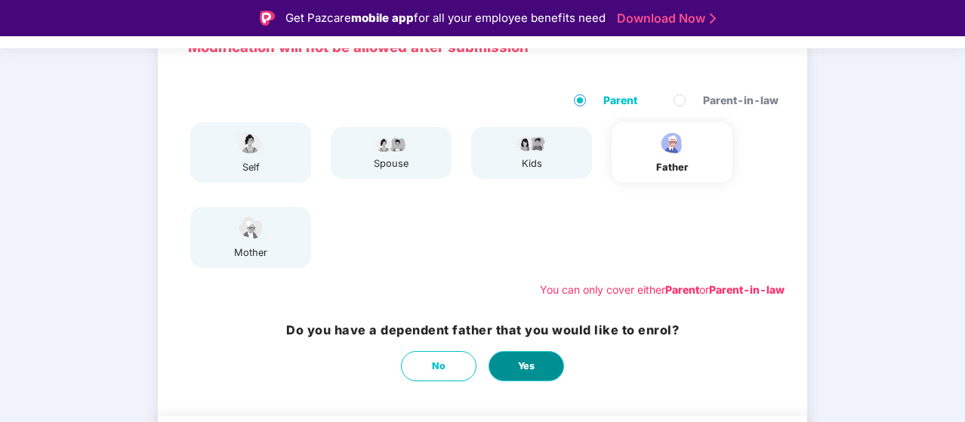
click at [527, 356] on button "Yes" at bounding box center [525, 366] width 75 height 30
select select "****"
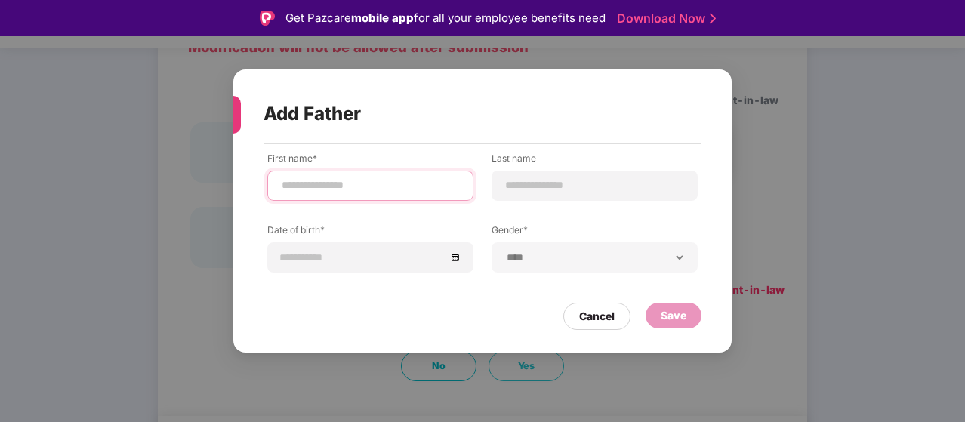
click at [393, 187] on input at bounding box center [370, 185] width 180 height 16
click at [433, 187] on input "*****" at bounding box center [370, 185] width 180 height 16
type input "*"
type input "**"
